Goal: Information Seeking & Learning: Compare options

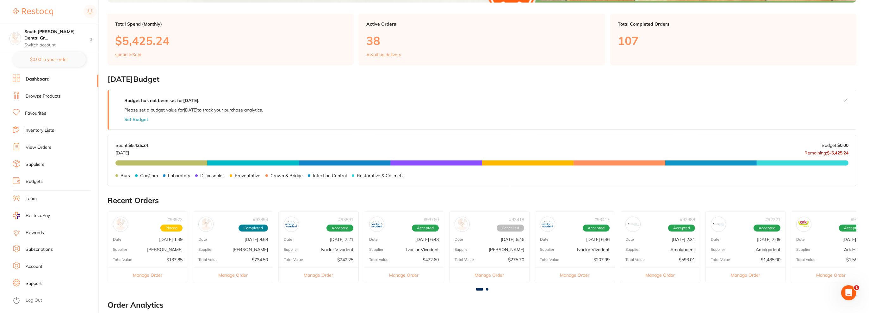
scroll to position [185, 0]
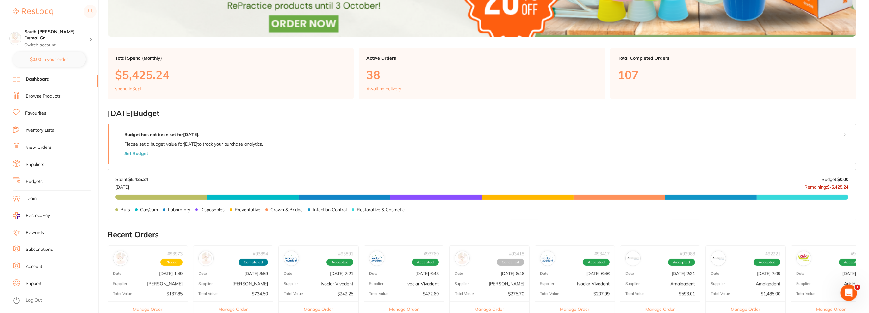
click at [851, 296] on div "Open Intercom Messenger" at bounding box center [847, 292] width 21 height 21
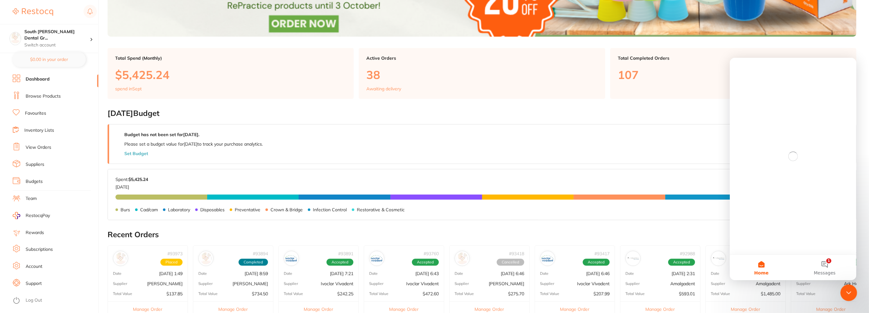
scroll to position [0, 0]
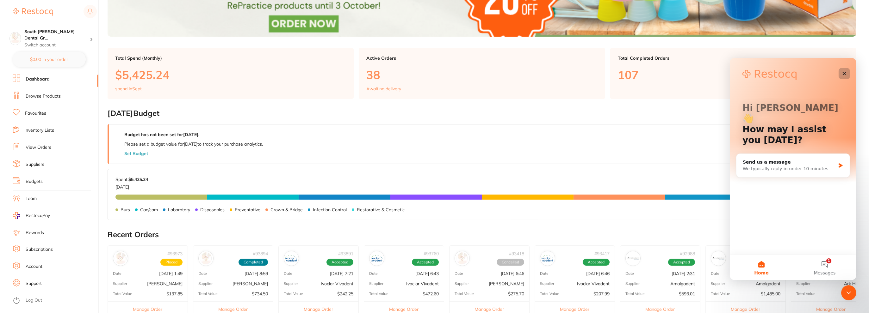
click at [844, 72] on icon "Close" at bounding box center [843, 73] width 5 height 5
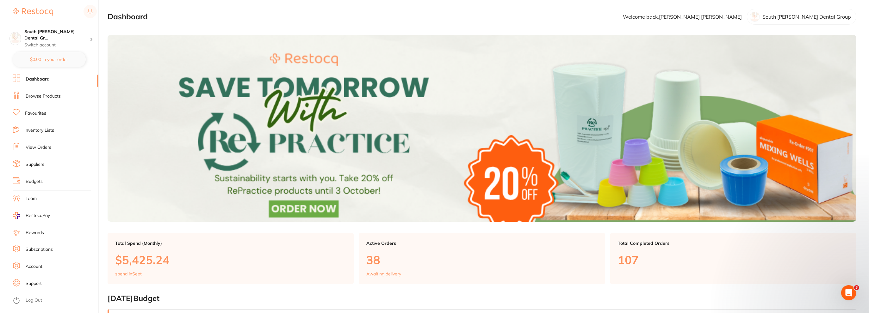
click at [38, 146] on link "View Orders" at bounding box center [39, 148] width 26 height 6
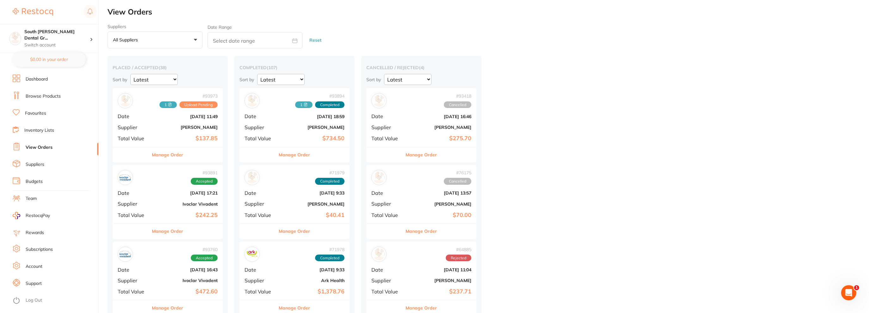
click at [305, 103] on icon at bounding box center [306, 105] width 4 height 4
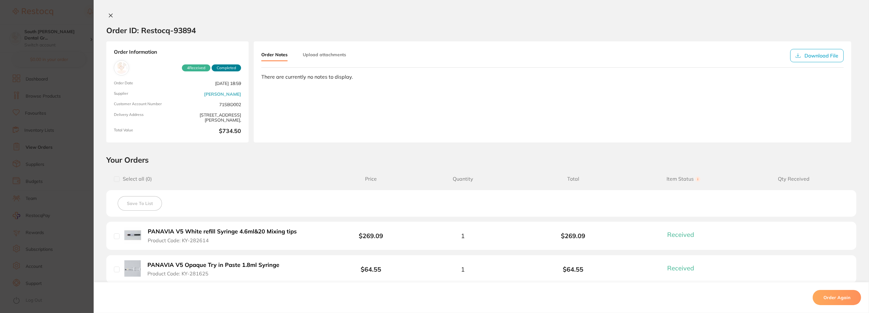
click at [112, 20] on div "Order ID: Restocq- 93894" at bounding box center [151, 30] width 90 height 22
click at [109, 13] on icon at bounding box center [110, 15] width 5 height 5
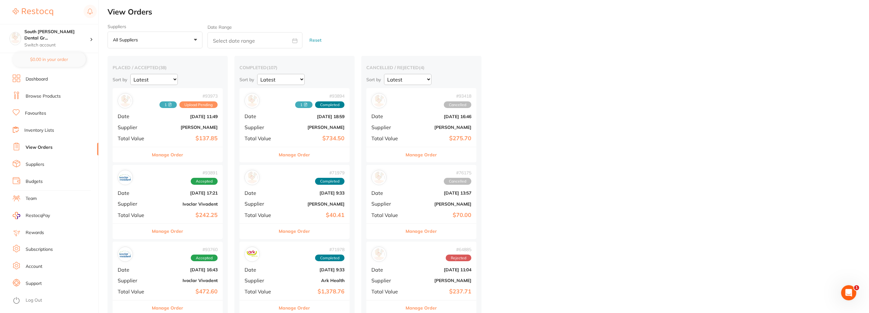
click at [52, 96] on link "Browse Products" at bounding box center [43, 96] width 35 height 6
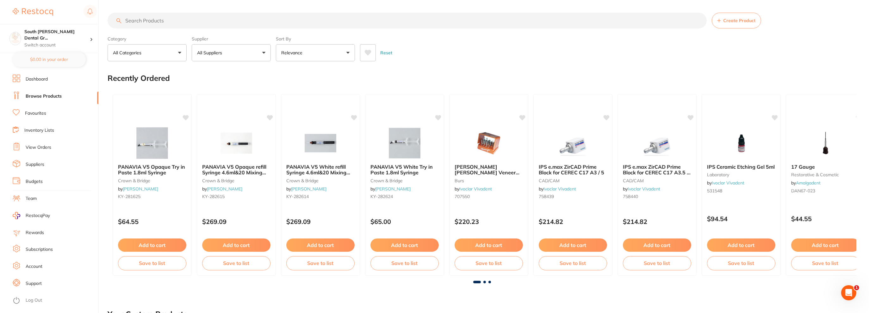
click at [162, 18] on input "search" at bounding box center [407, 21] width 599 height 16
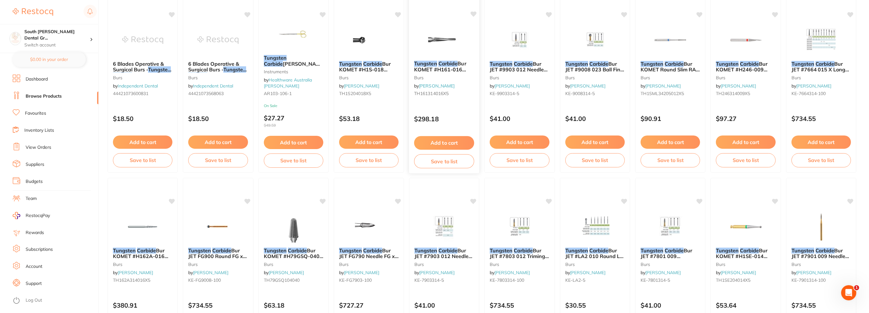
scroll to position [506, 0]
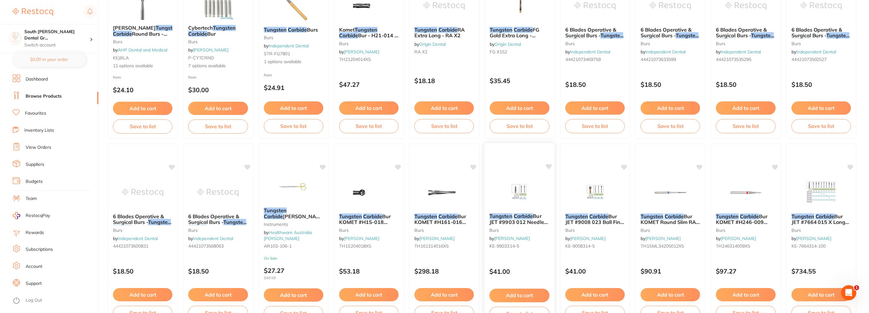
type input "tungsten carbide"
click at [520, 194] on img at bounding box center [519, 192] width 41 height 32
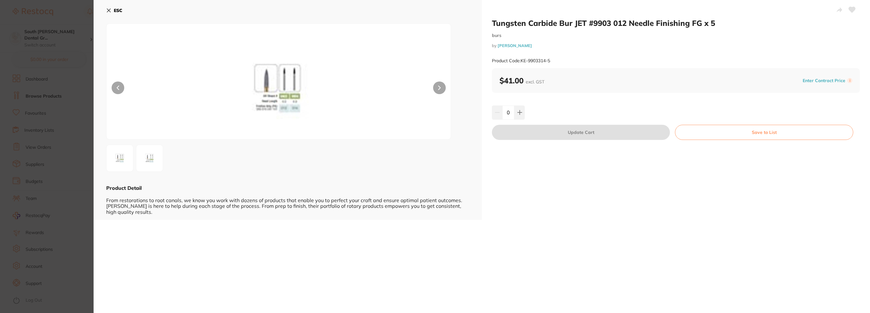
click at [107, 11] on icon at bounding box center [108, 10] width 5 height 5
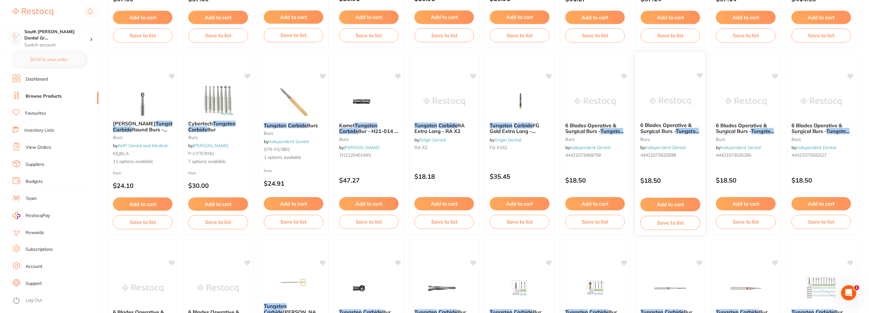
scroll to position [348, 0]
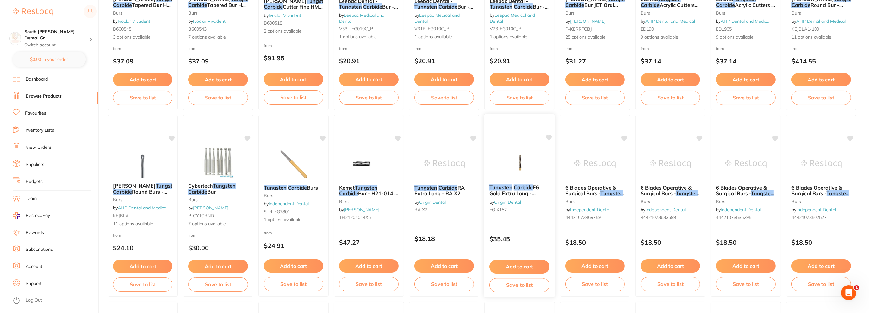
click at [524, 163] on img at bounding box center [519, 164] width 41 height 32
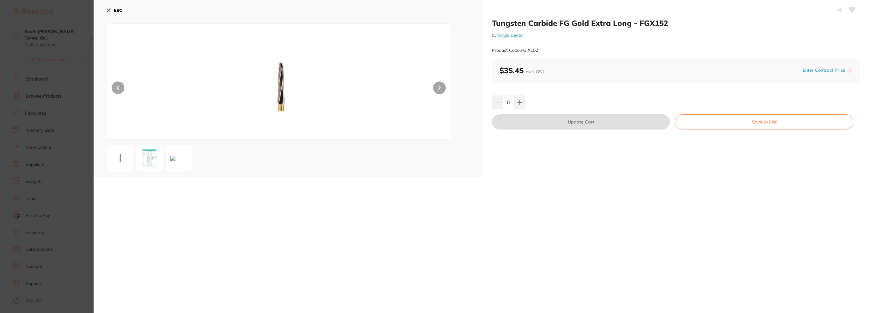
click at [111, 12] on button "ESC" at bounding box center [114, 10] width 16 height 11
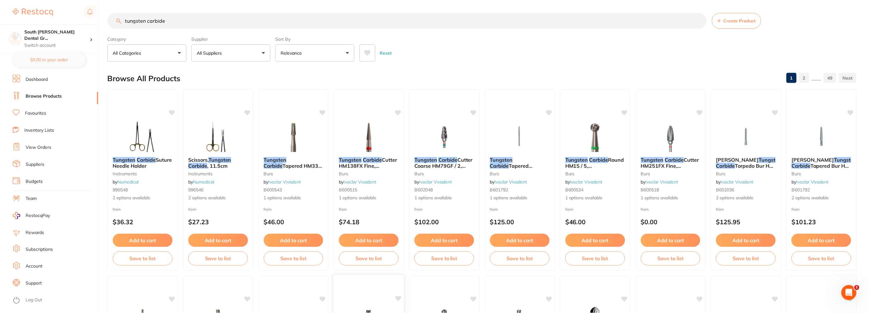
scroll to position [348, 0]
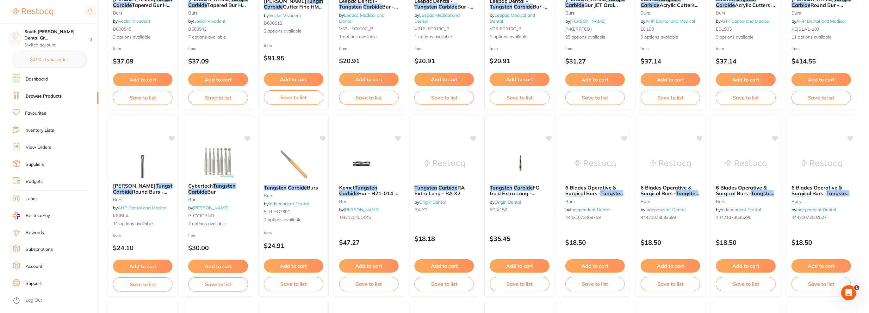
click at [297, 165] on img at bounding box center [293, 164] width 41 height 32
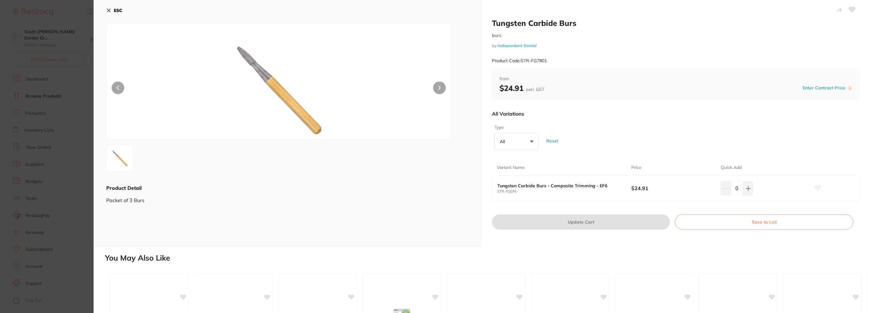
click at [119, 12] on b "ESC" at bounding box center [118, 11] width 9 height 6
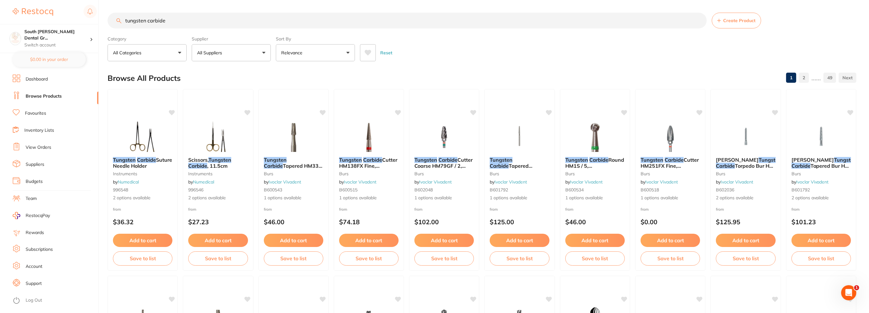
click at [152, 53] on button "All Categories" at bounding box center [147, 52] width 79 height 17
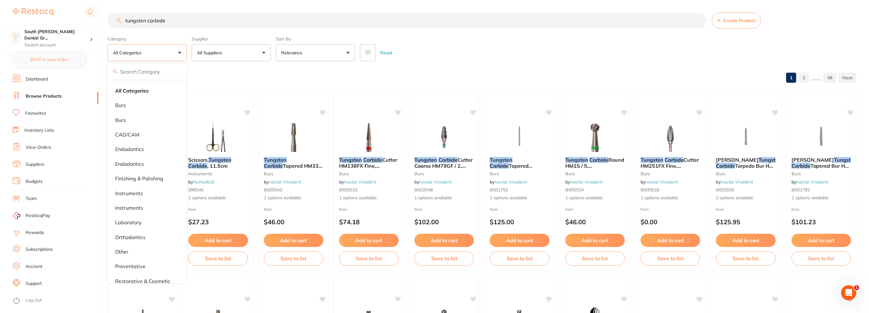
click at [167, 34] on div "Category All Categories All Categories burs Burs CAD/CAM endodontics Endodontic…" at bounding box center [147, 48] width 79 height 28
click at [161, 65] on input "search" at bounding box center [147, 72] width 79 height 16
click at [218, 52] on p "All Suppliers" at bounding box center [211, 53] width 28 height 6
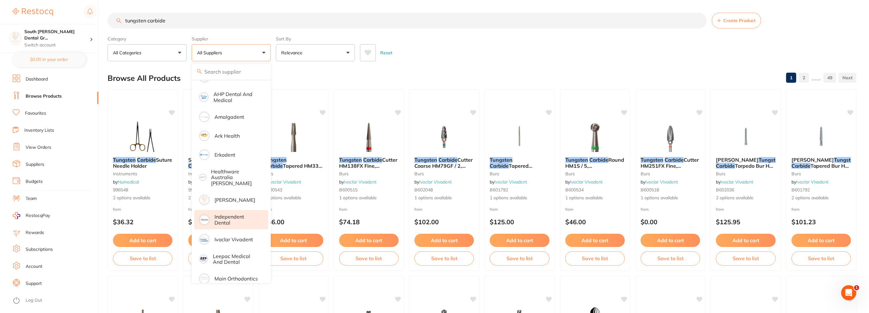
scroll to position [95, 0]
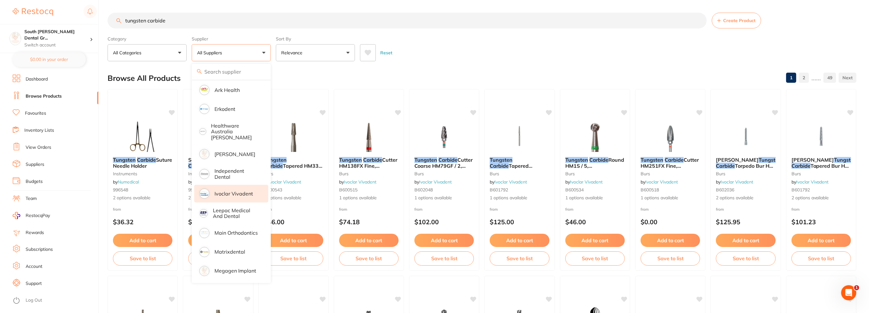
click at [235, 185] on li "Ivoclar Vivadent" at bounding box center [231, 194] width 74 height 18
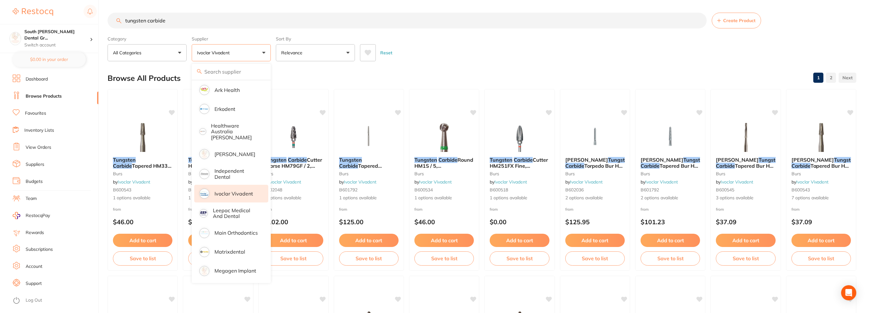
click at [455, 28] on input "tungsten carbide" at bounding box center [407, 21] width 599 height 16
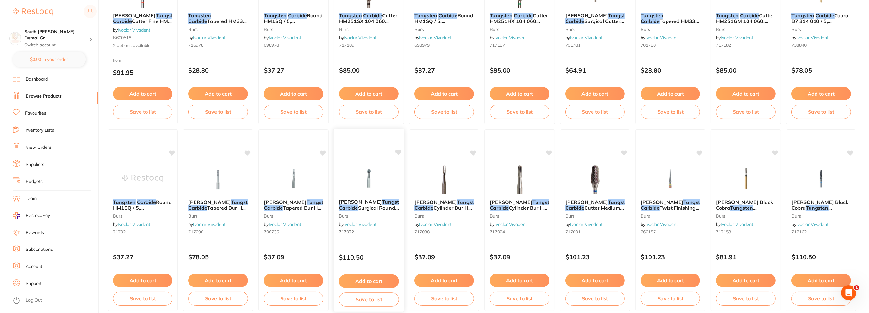
scroll to position [411, 0]
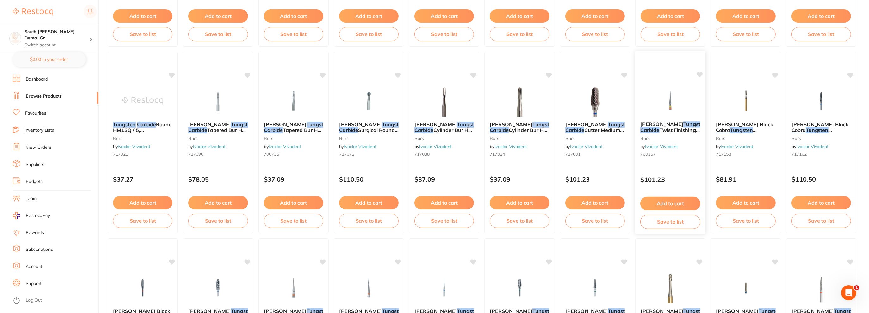
click at [670, 97] on img at bounding box center [670, 100] width 41 height 32
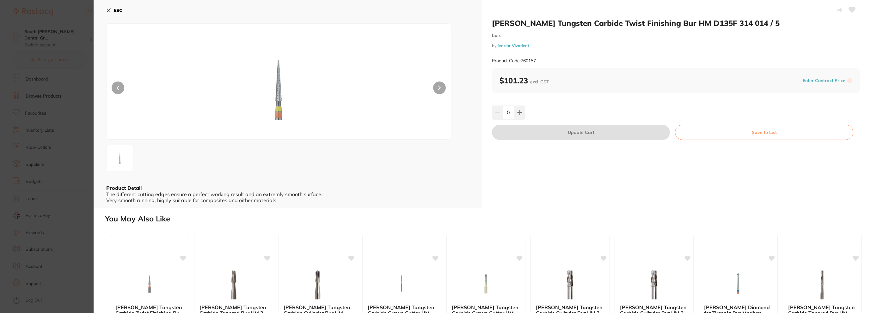
click at [106, 9] on icon at bounding box center [108, 10] width 5 height 5
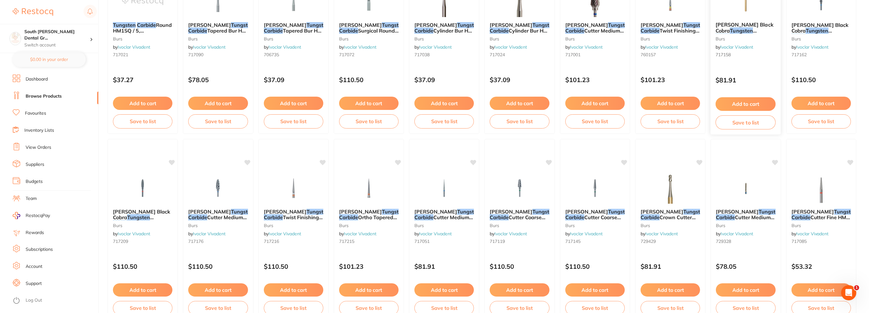
scroll to position [538, 0]
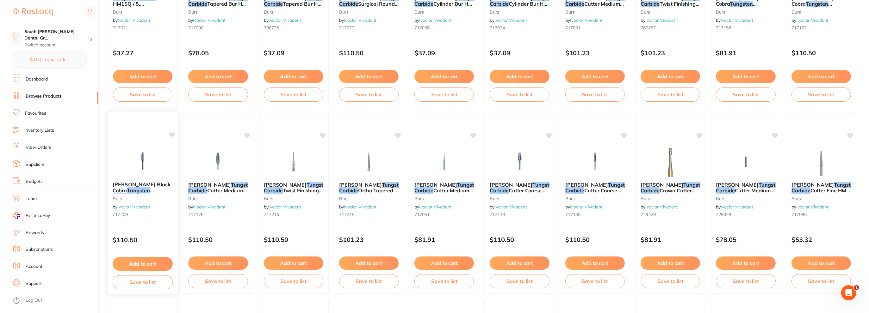
click at [144, 165] on img at bounding box center [142, 161] width 41 height 32
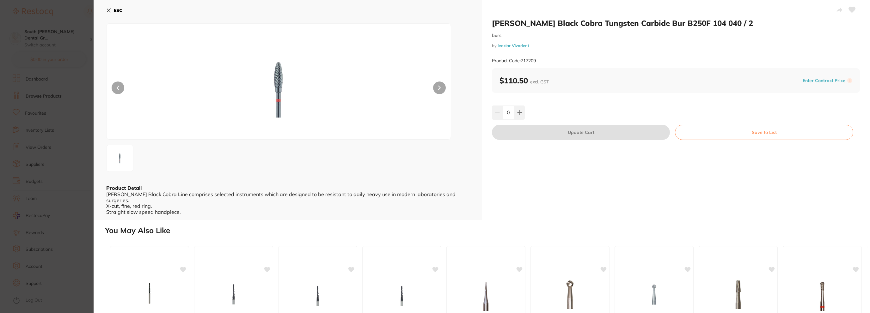
click at [105, 9] on div "ESC Product Detail [PERSON_NAME] Black Cobra Line comprises selected instrument…" at bounding box center [288, 110] width 388 height 220
click at [108, 11] on icon at bounding box center [108, 10] width 5 height 5
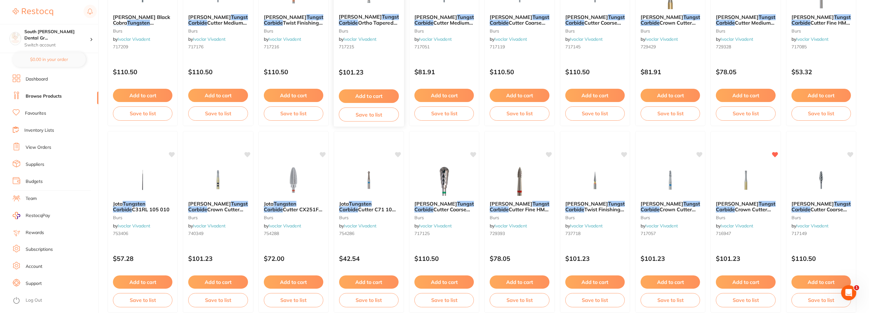
scroll to position [791, 0]
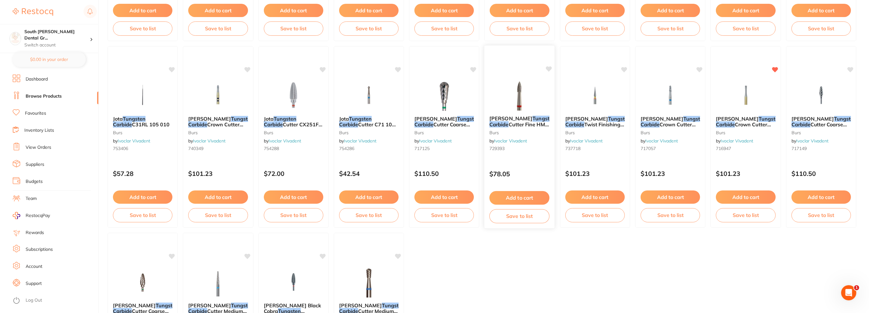
click at [523, 99] on img at bounding box center [519, 95] width 41 height 32
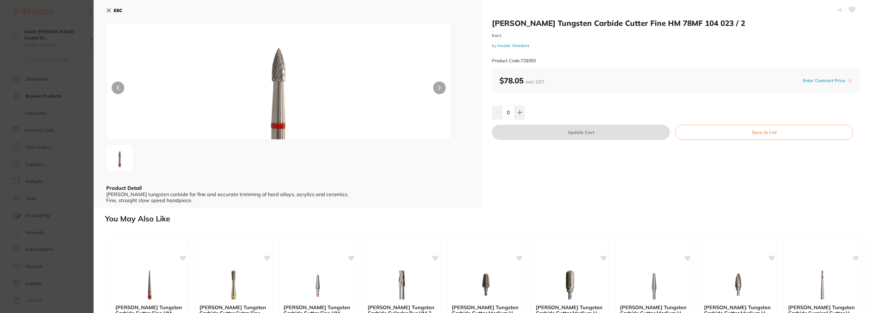
click at [107, 12] on icon at bounding box center [108, 10] width 5 height 5
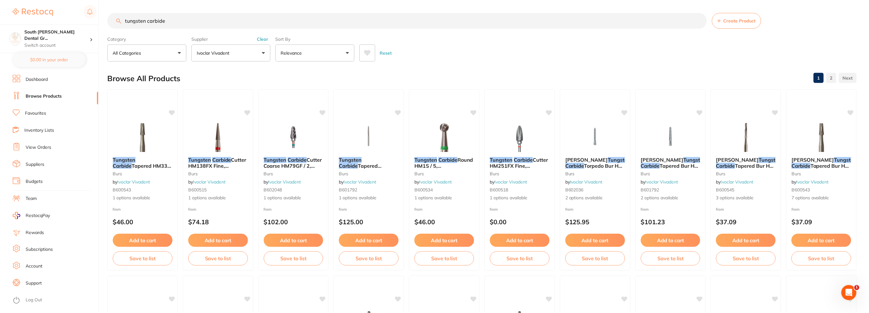
scroll to position [791, 0]
